Goal: Task Accomplishment & Management: Manage account settings

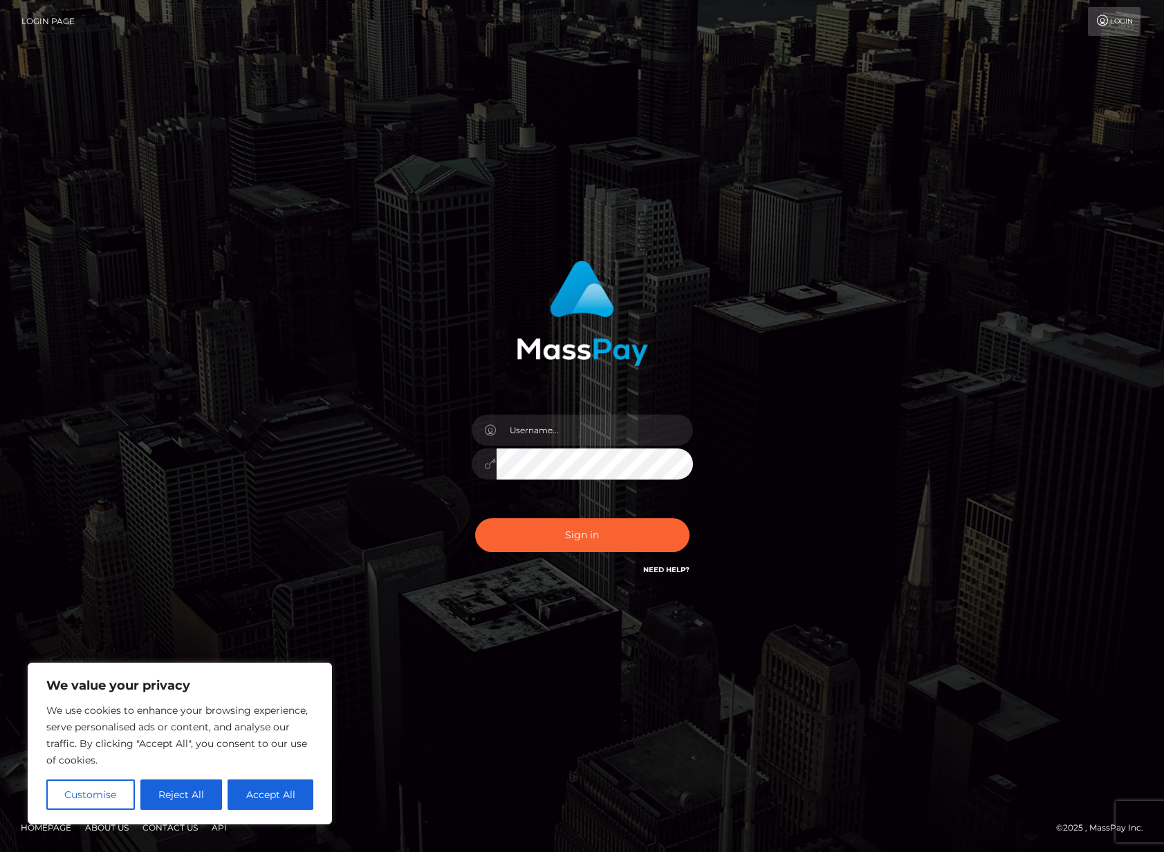
click at [0, 852] on nordpass-portal at bounding box center [0, 852] width 0 height 0
type input "Yusef Coleburn"
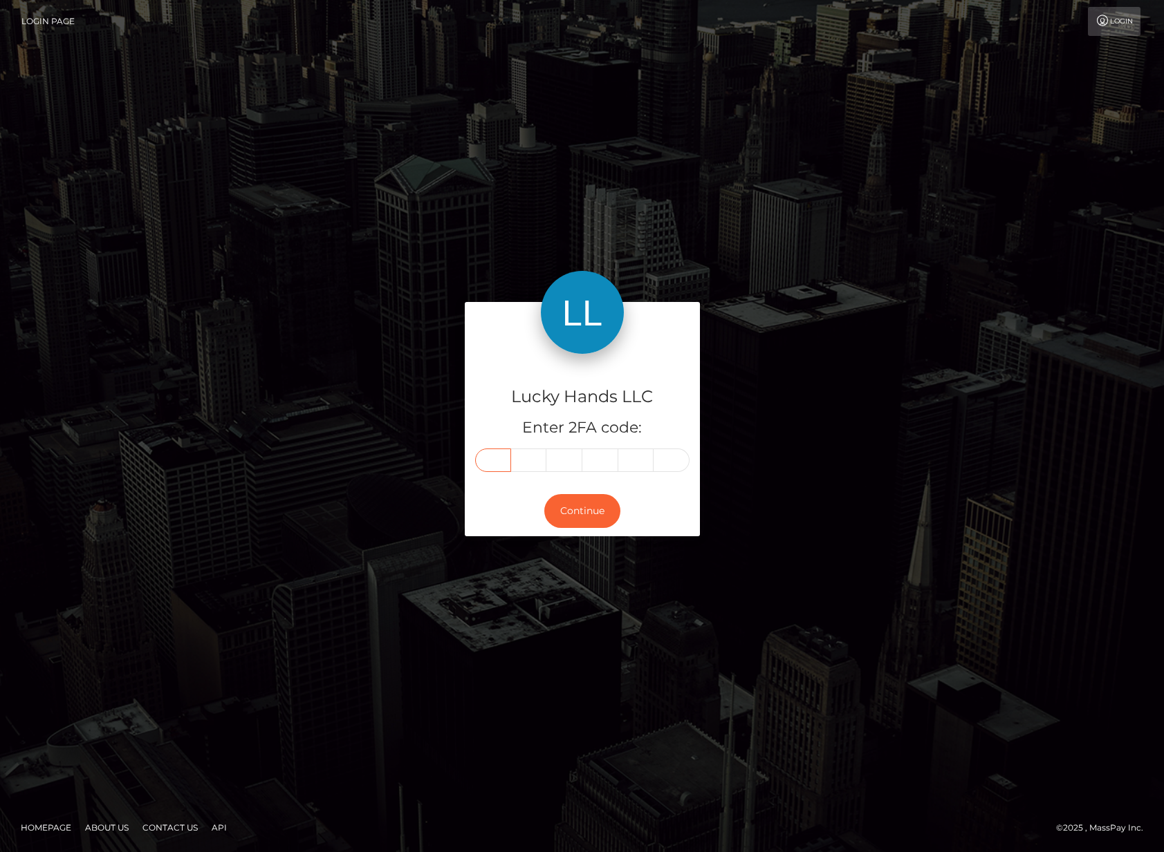
click at [488, 458] on input "text" at bounding box center [493, 461] width 36 height 24
type input "3"
type input "7"
type input "5"
type input "8"
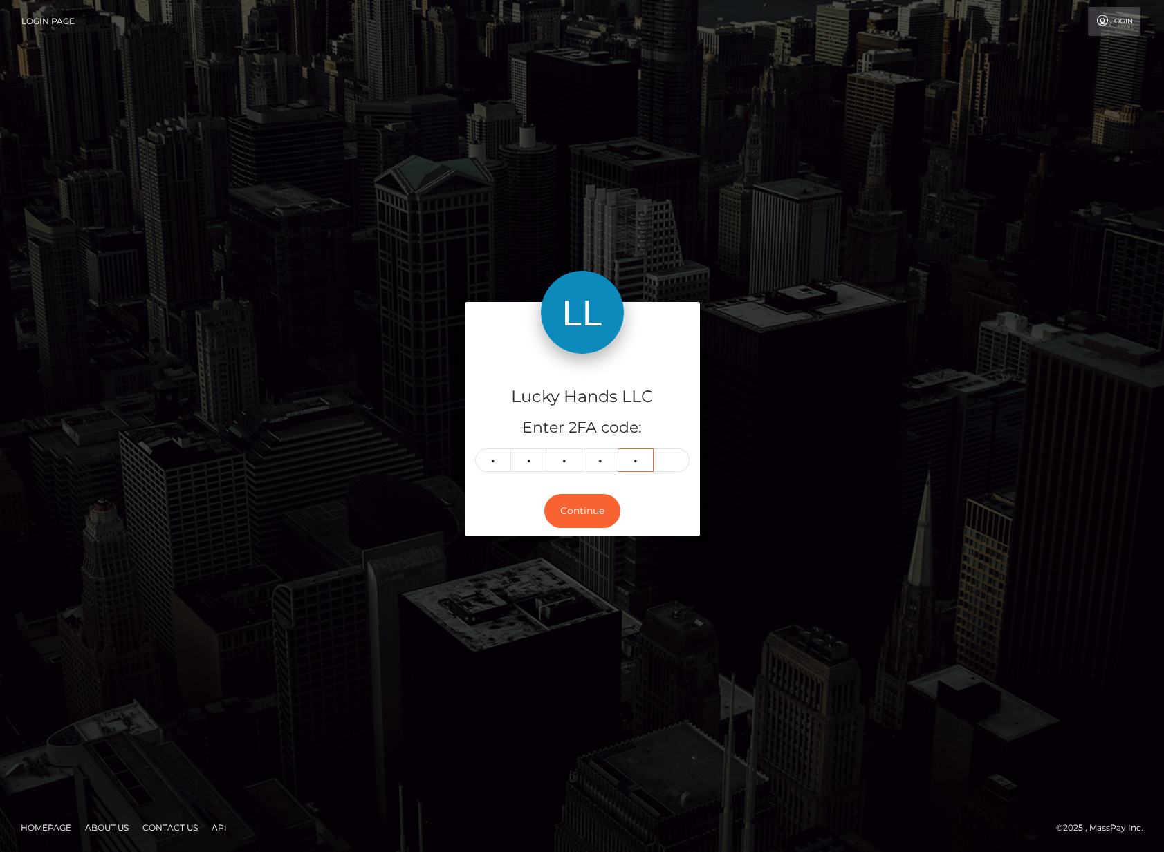
type input "4"
type input "0"
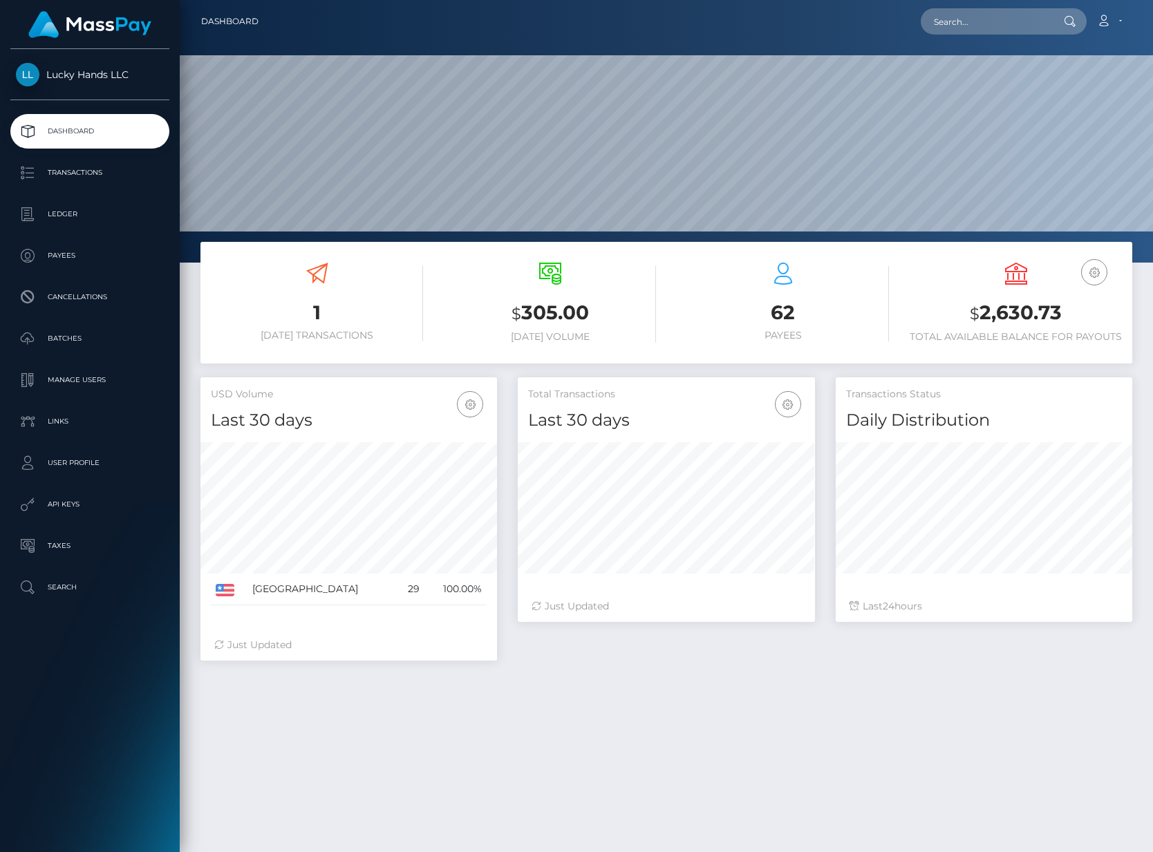
scroll to position [245, 297]
